Goal: Task Accomplishment & Management: Manage account settings

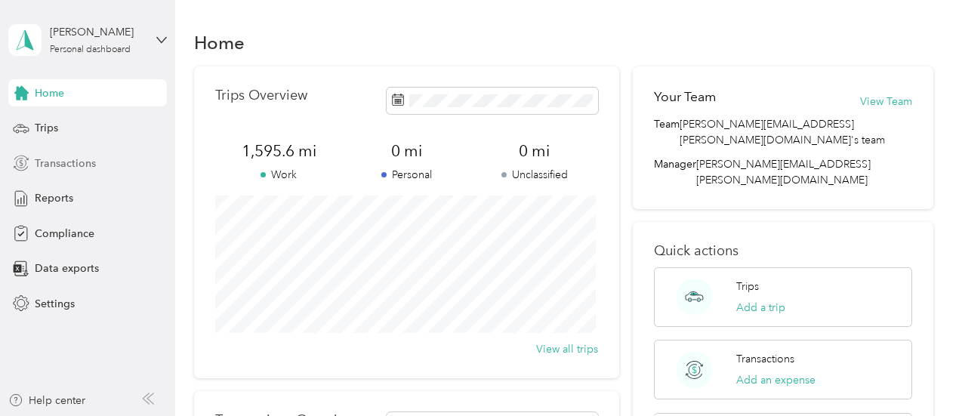
click at [80, 167] on span "Transactions" at bounding box center [65, 163] width 61 height 16
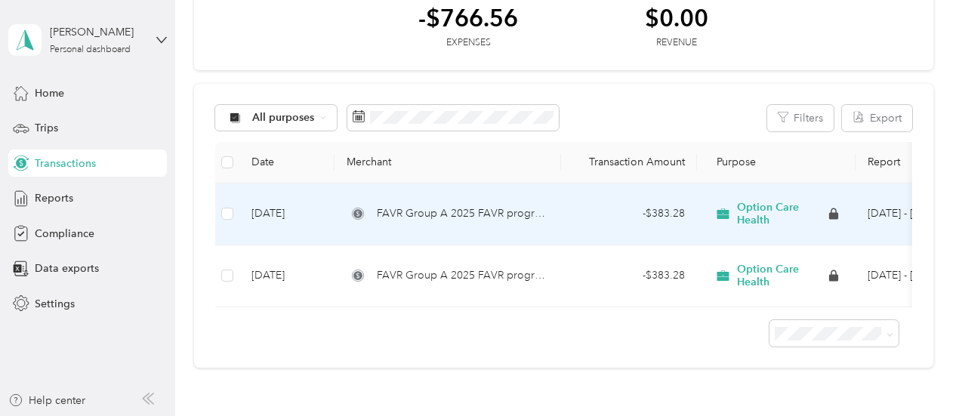
scroll to position [51, 0]
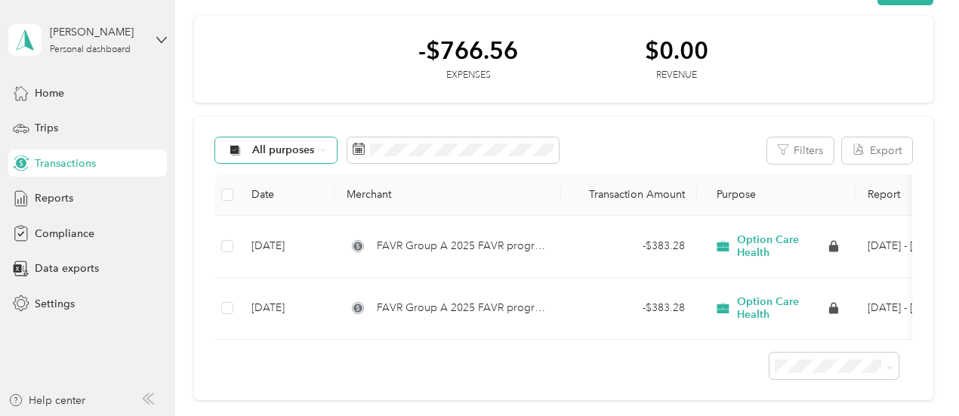
click at [263, 148] on span "All purposes" at bounding box center [283, 150] width 63 height 11
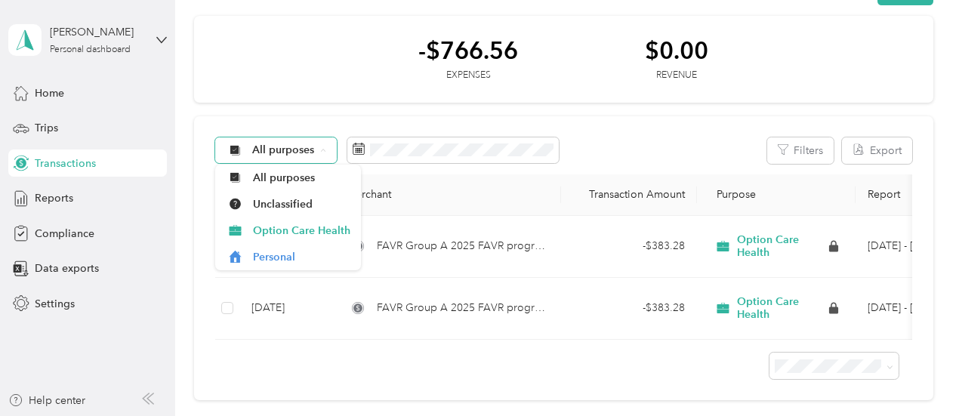
click at [263, 148] on span "All purposes" at bounding box center [283, 150] width 63 height 11
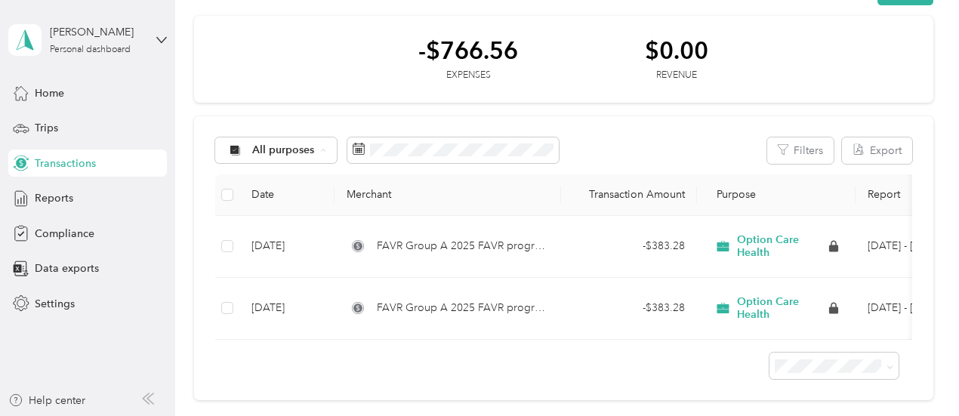
click at [392, 119] on div "All purposes Filters Export Date Merchant Transaction Amount Purpose Report [DA…" at bounding box center [563, 258] width 739 height 285
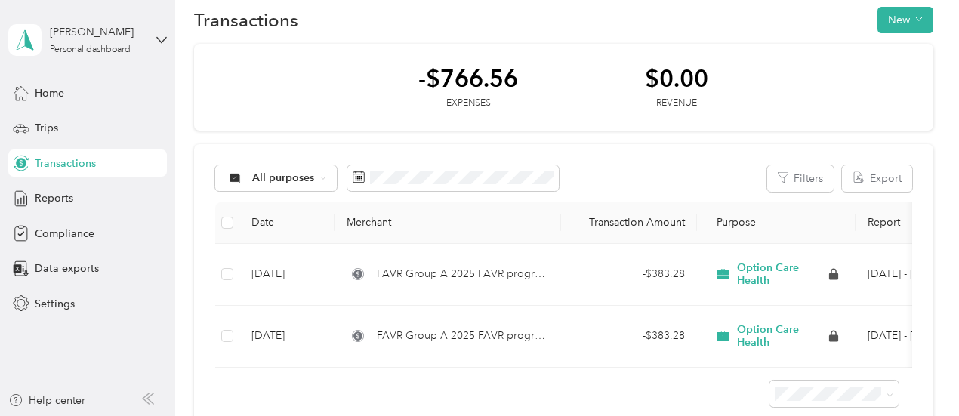
scroll to position [0, 0]
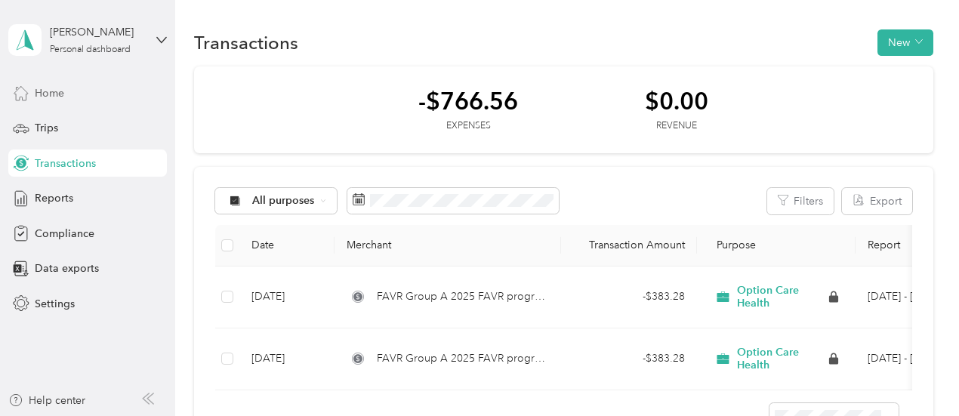
click at [47, 97] on span "Home" at bounding box center [49, 93] width 29 height 16
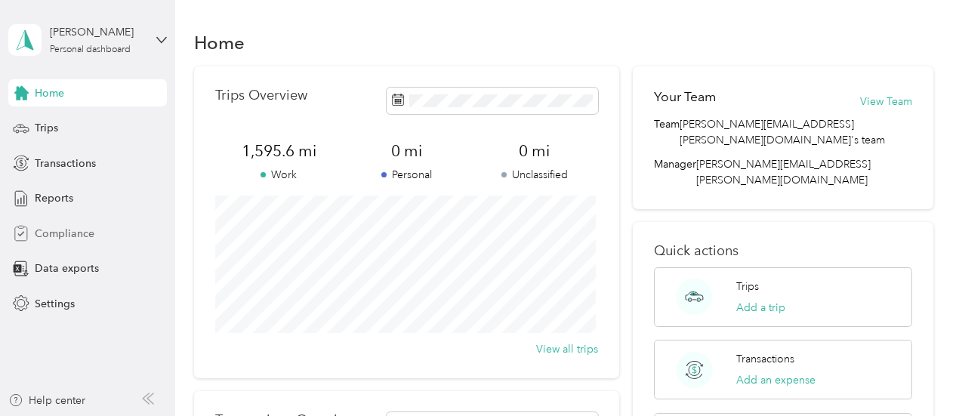
click at [50, 238] on span "Compliance" at bounding box center [65, 234] width 60 height 16
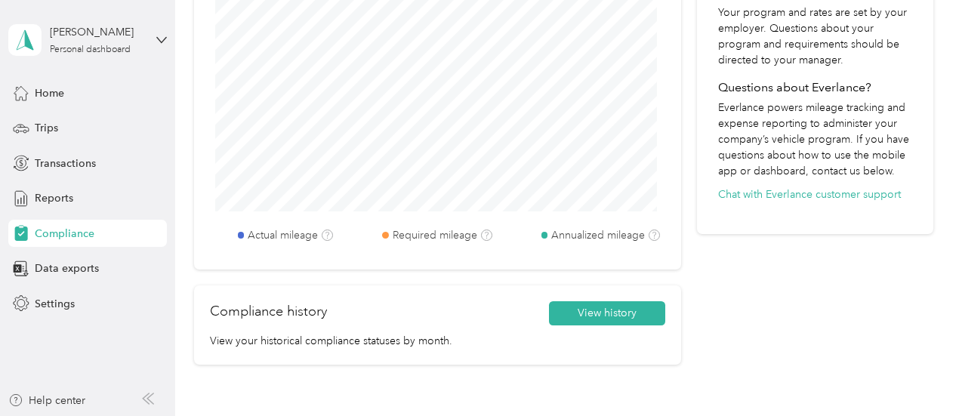
scroll to position [411, 0]
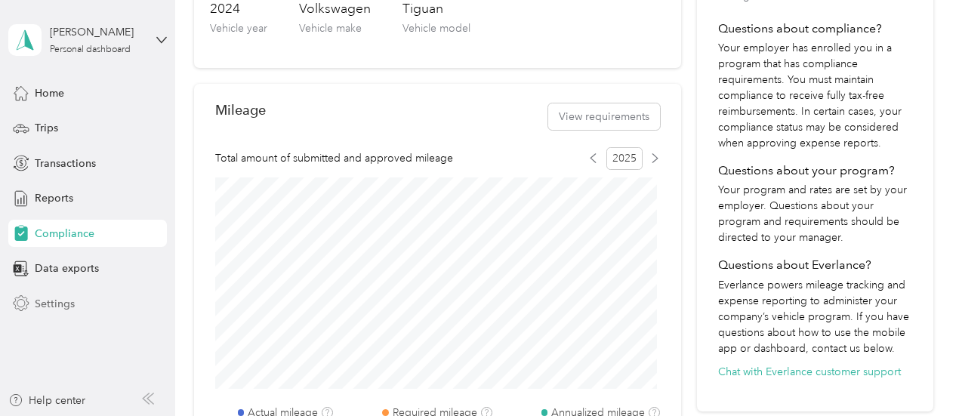
click at [37, 311] on span "Settings" at bounding box center [55, 304] width 40 height 16
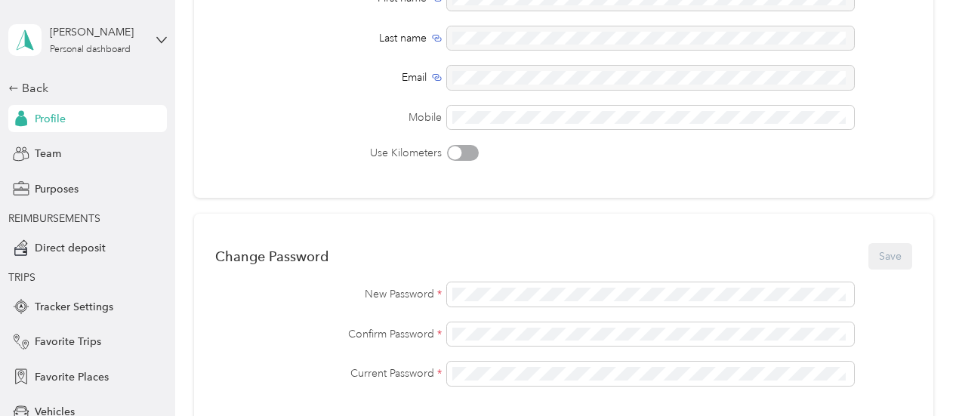
scroll to position [184, 0]
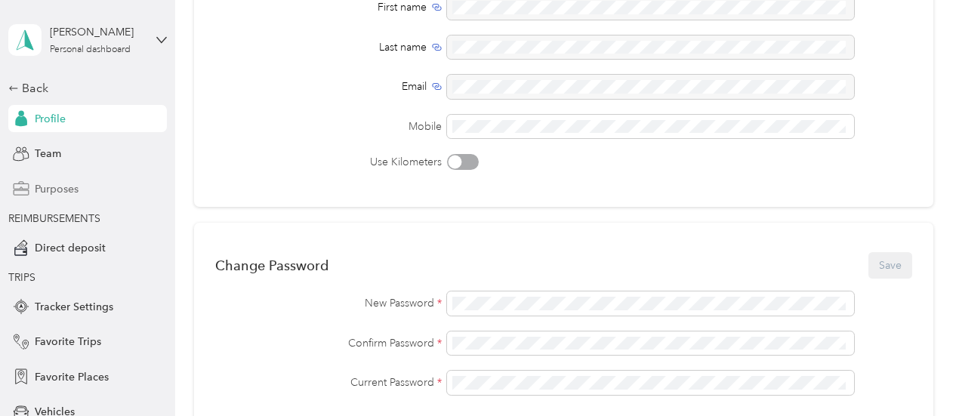
click at [45, 193] on span "Purposes" at bounding box center [57, 189] width 44 height 16
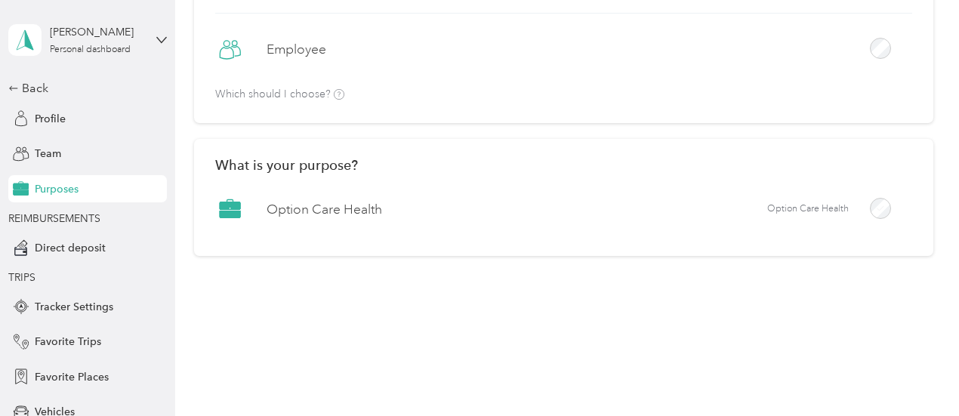
scroll to position [184, 0]
